Goal: Information Seeking & Learning: Learn about a topic

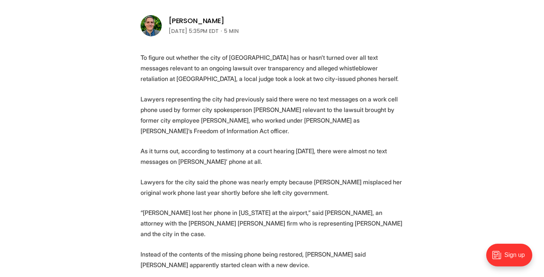
click at [211, 80] on p "To figure out whether the city of [GEOGRAPHIC_DATA] has or hasn’t turned over a…" at bounding box center [272, 68] width 263 height 32
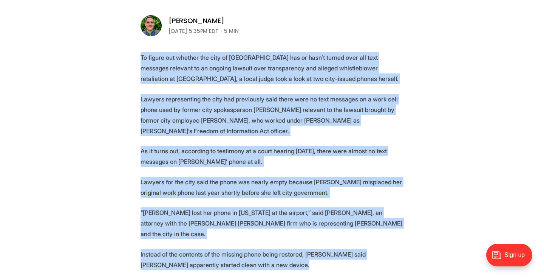
drag, startPoint x: 211, startPoint y: 80, endPoint x: 236, endPoint y: 249, distance: 170.0
click at [236, 249] on p "Instead of the contents of the missing phone being restored, [PERSON_NAME] said…" at bounding box center [272, 259] width 263 height 21
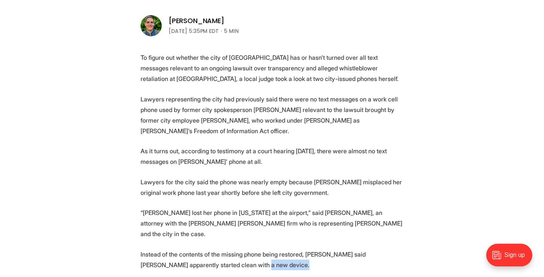
click at [236, 249] on p "Instead of the contents of the missing phone being restored, [PERSON_NAME] said…" at bounding box center [272, 259] width 263 height 21
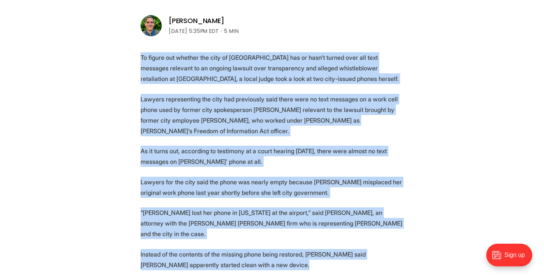
drag, startPoint x: 236, startPoint y: 249, endPoint x: 221, endPoint y: 72, distance: 177.1
click at [221, 72] on p "To figure out whether the city of [GEOGRAPHIC_DATA] has or hasn’t turned over a…" at bounding box center [272, 68] width 263 height 32
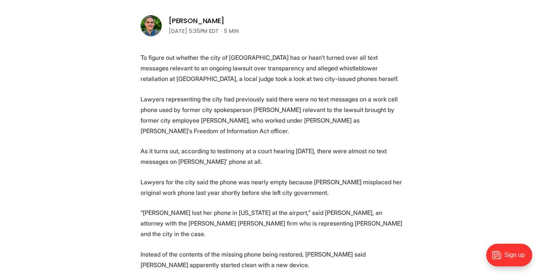
click at [221, 72] on p "To figure out whether the city of [GEOGRAPHIC_DATA] has or hasn’t turned over a…" at bounding box center [272, 68] width 263 height 32
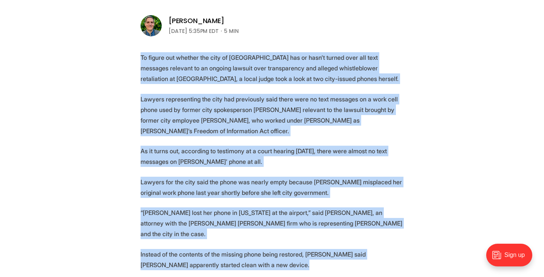
drag, startPoint x: 221, startPoint y: 72, endPoint x: 245, endPoint y: 238, distance: 167.2
click at [245, 249] on p "Instead of the contents of the missing phone being restored, [PERSON_NAME] said…" at bounding box center [272, 259] width 263 height 21
drag, startPoint x: 248, startPoint y: 249, endPoint x: 131, endPoint y: 41, distance: 238.6
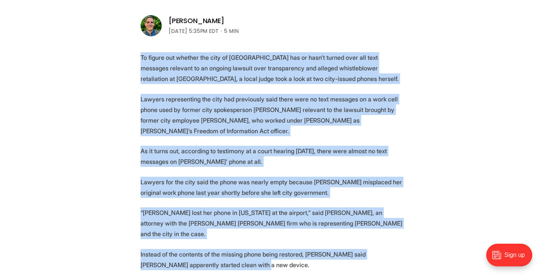
drag, startPoint x: 132, startPoint y: 49, endPoint x: 232, endPoint y: 256, distance: 230.3
click at [232, 256] on p "Instead of the contents of the missing phone being restored, [PERSON_NAME] said…" at bounding box center [272, 259] width 263 height 21
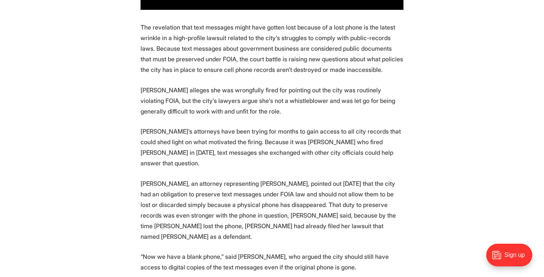
scroll to position [657, 0]
